Goal: Transaction & Acquisition: Download file/media

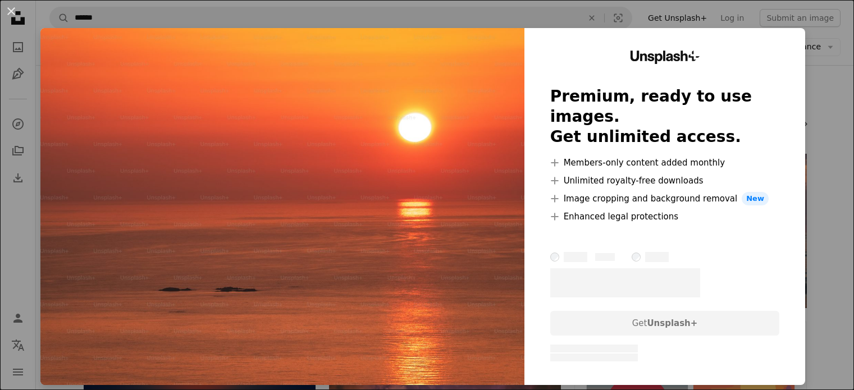
scroll to position [842, 0]
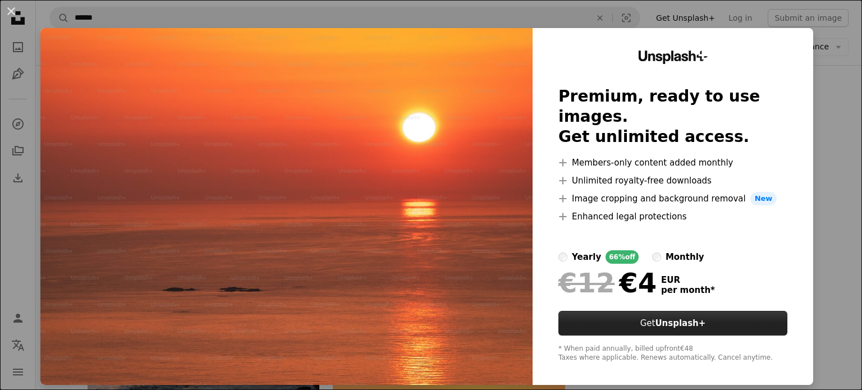
click at [660, 318] on strong "Unsplash+" at bounding box center [680, 323] width 51 height 10
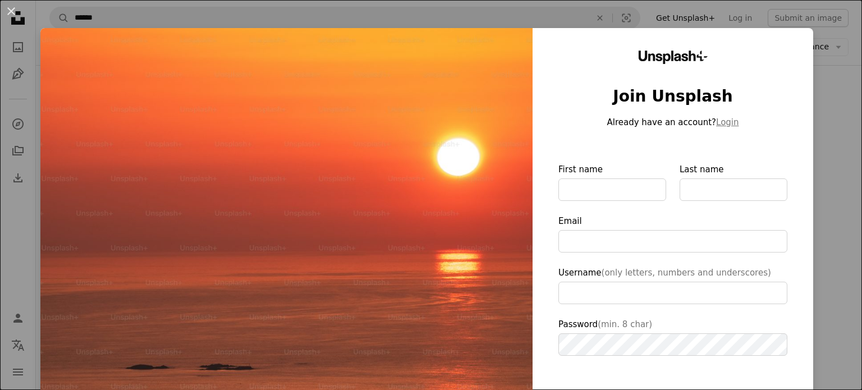
click at [822, 51] on div "An X shape Unsplash+ Join Unsplash Already have an account? Login First name La…" at bounding box center [431, 195] width 862 height 390
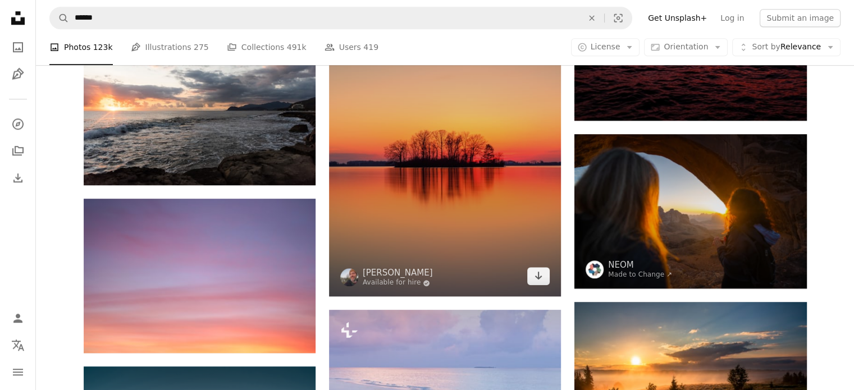
scroll to position [1123, 0]
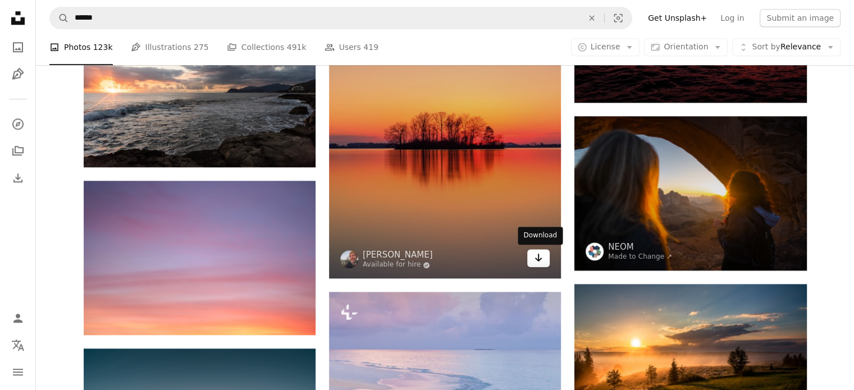
click at [542, 261] on icon "Arrow pointing down" at bounding box center [538, 257] width 9 height 13
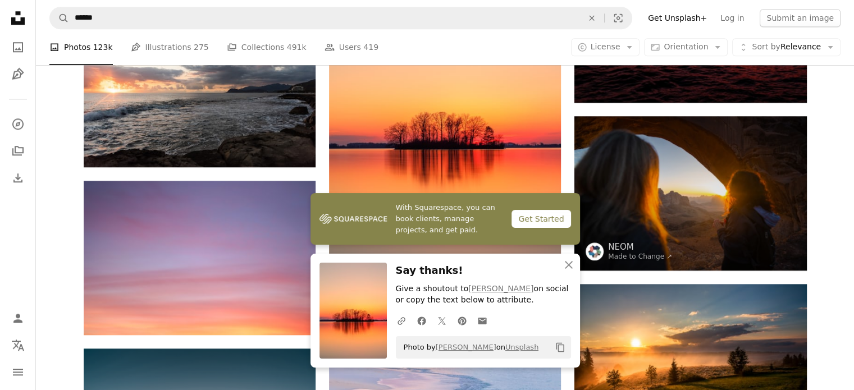
click at [565, 44] on div "A photo Photos 123k Pen Tool Illustrations 275 A stack of folders Collections 4…" at bounding box center [444, 47] width 791 height 36
click at [568, 263] on icon "An X shape" at bounding box center [568, 264] width 13 height 13
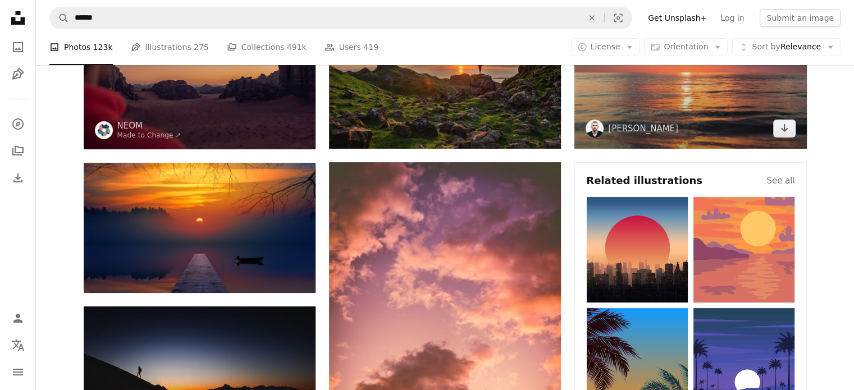
scroll to position [0, 0]
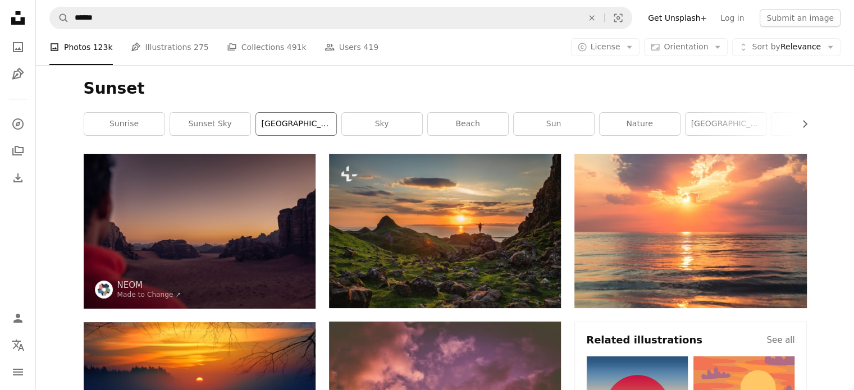
click at [295, 124] on link "[GEOGRAPHIC_DATA]" at bounding box center [296, 124] width 80 height 22
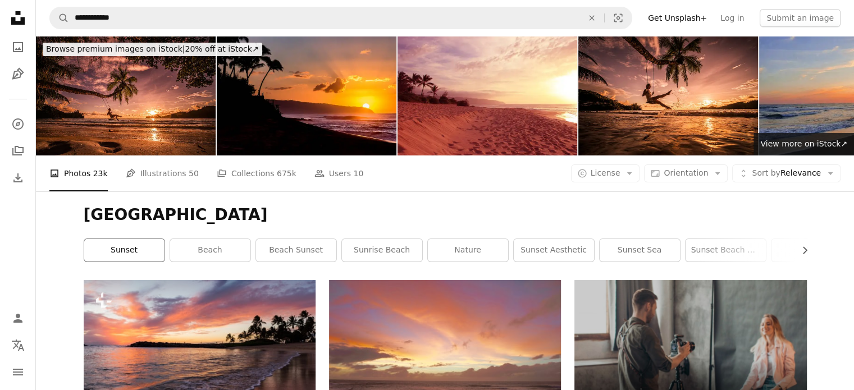
click at [117, 255] on link "sunset" at bounding box center [124, 250] width 80 height 22
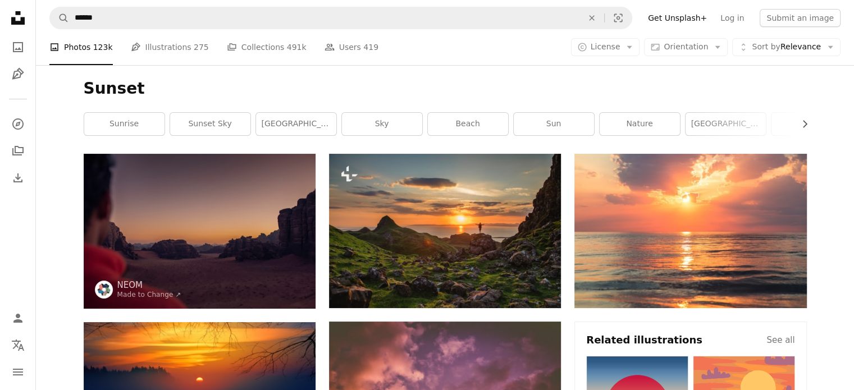
click at [566, 121] on link "sun" at bounding box center [554, 124] width 80 height 22
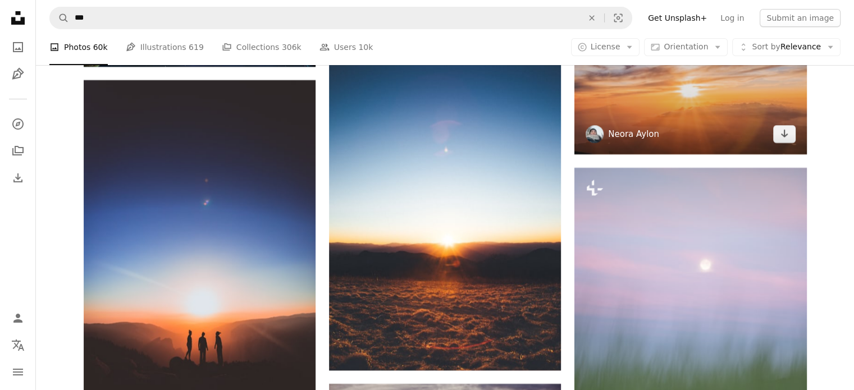
scroll to position [3987, 0]
